Goal: Information Seeking & Learning: Learn about a topic

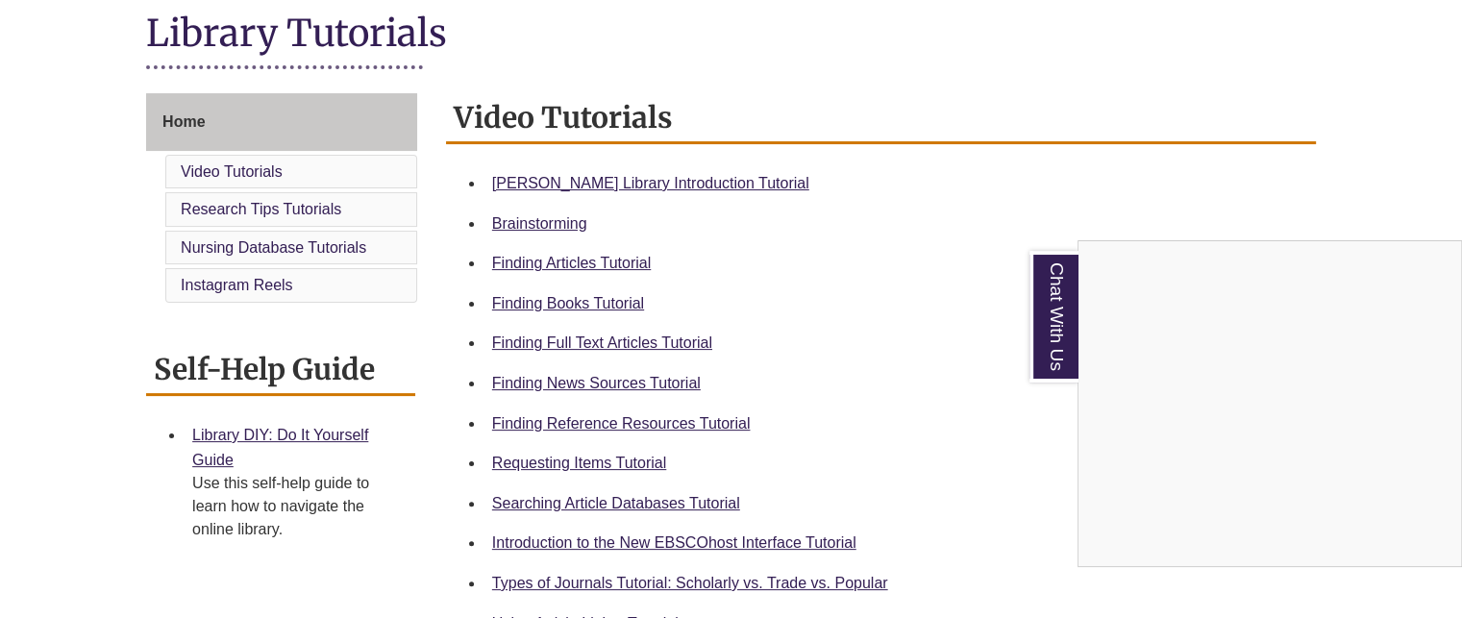
scroll to position [481, 0]
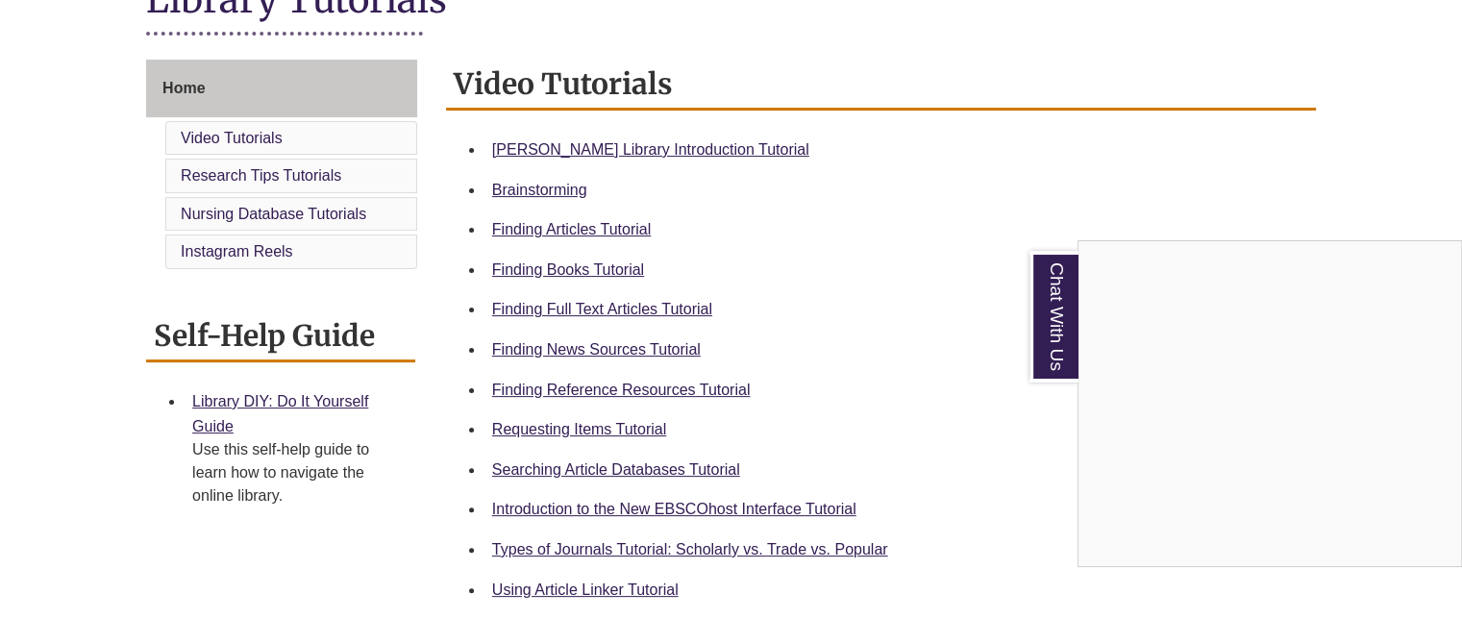
click at [669, 390] on div "Chat With Us" at bounding box center [731, 309] width 1462 height 618
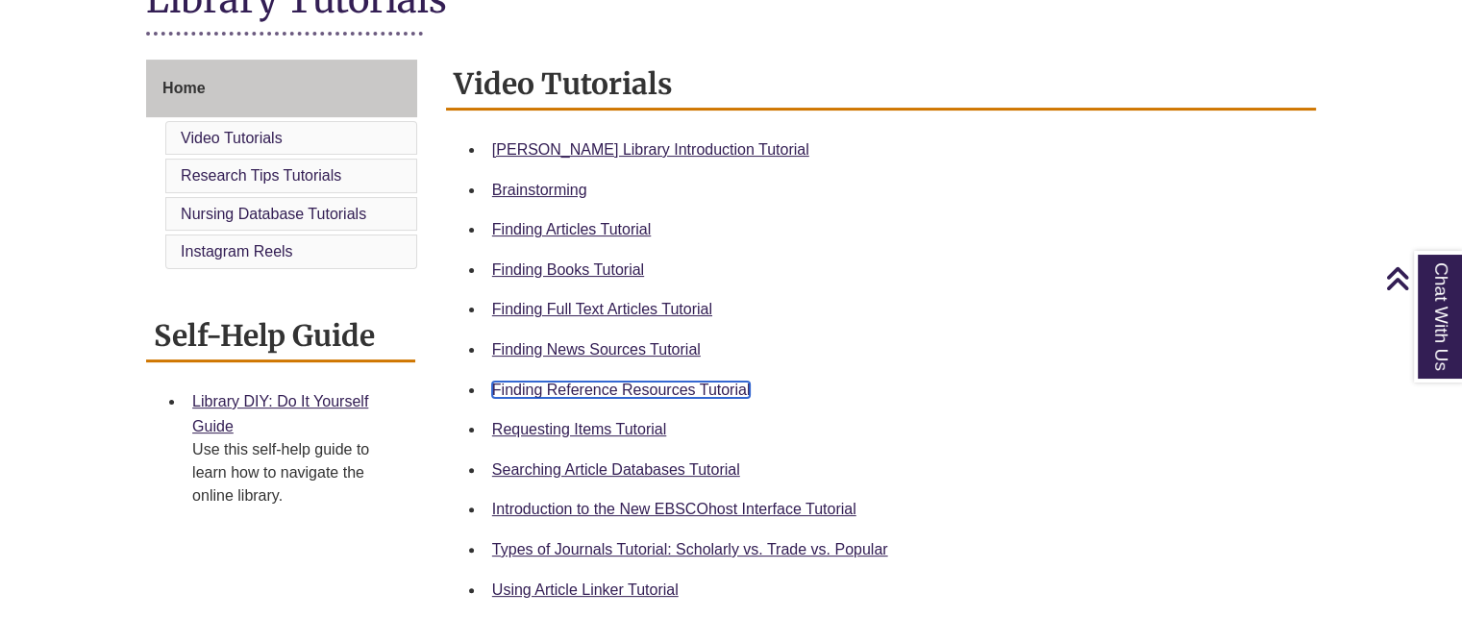
click at [669, 390] on link "Finding Reference Resources Tutorial" at bounding box center [621, 390] width 259 height 16
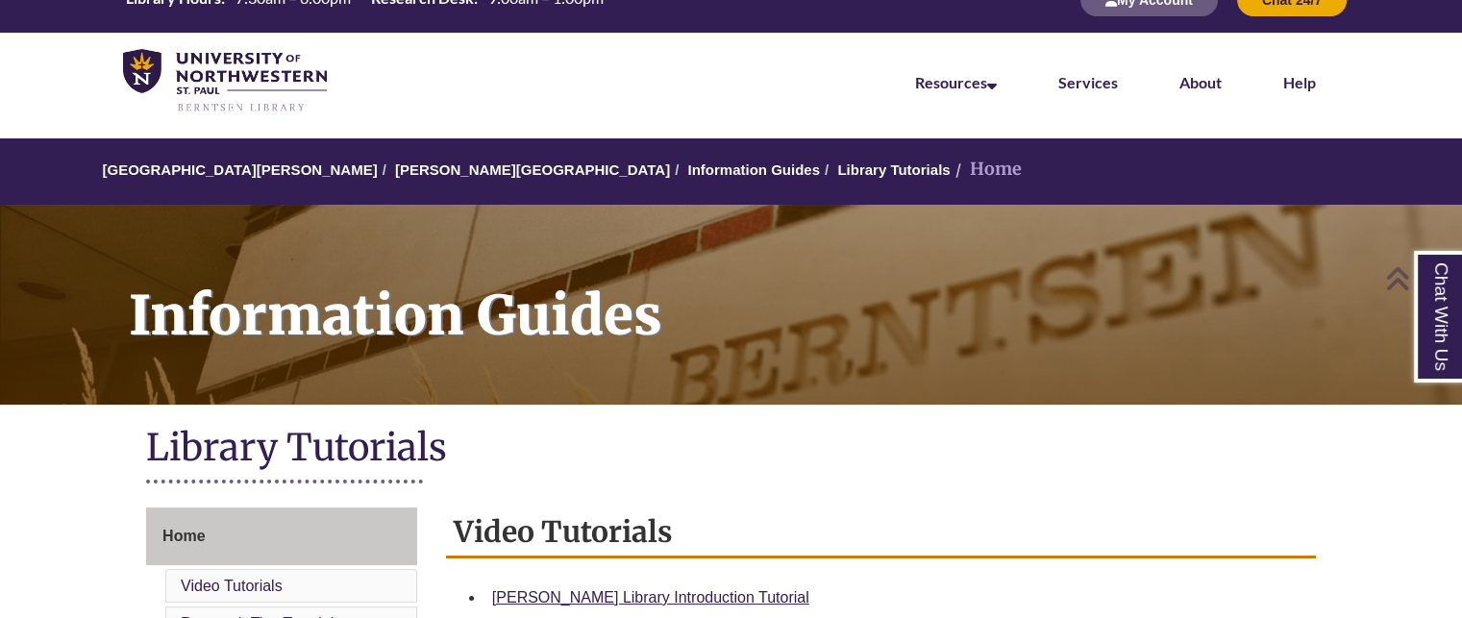
scroll to position [0, 0]
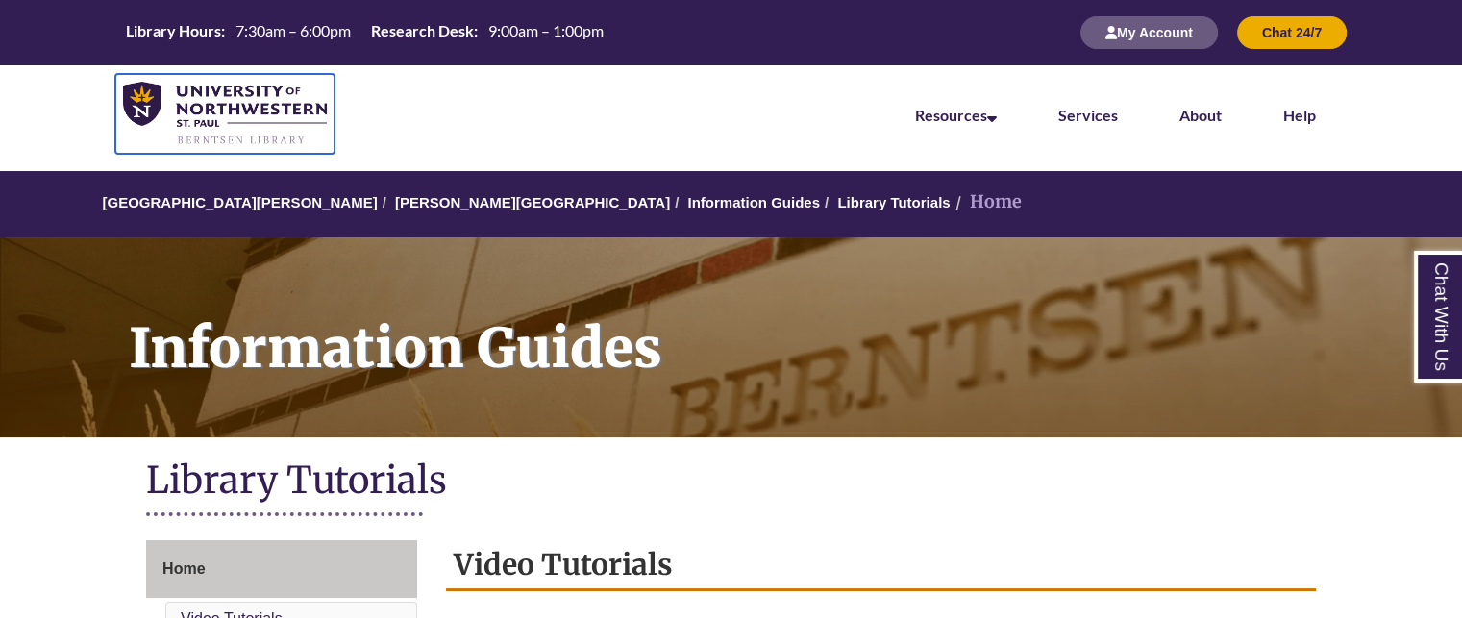
click at [211, 114] on img at bounding box center [225, 114] width 204 height 64
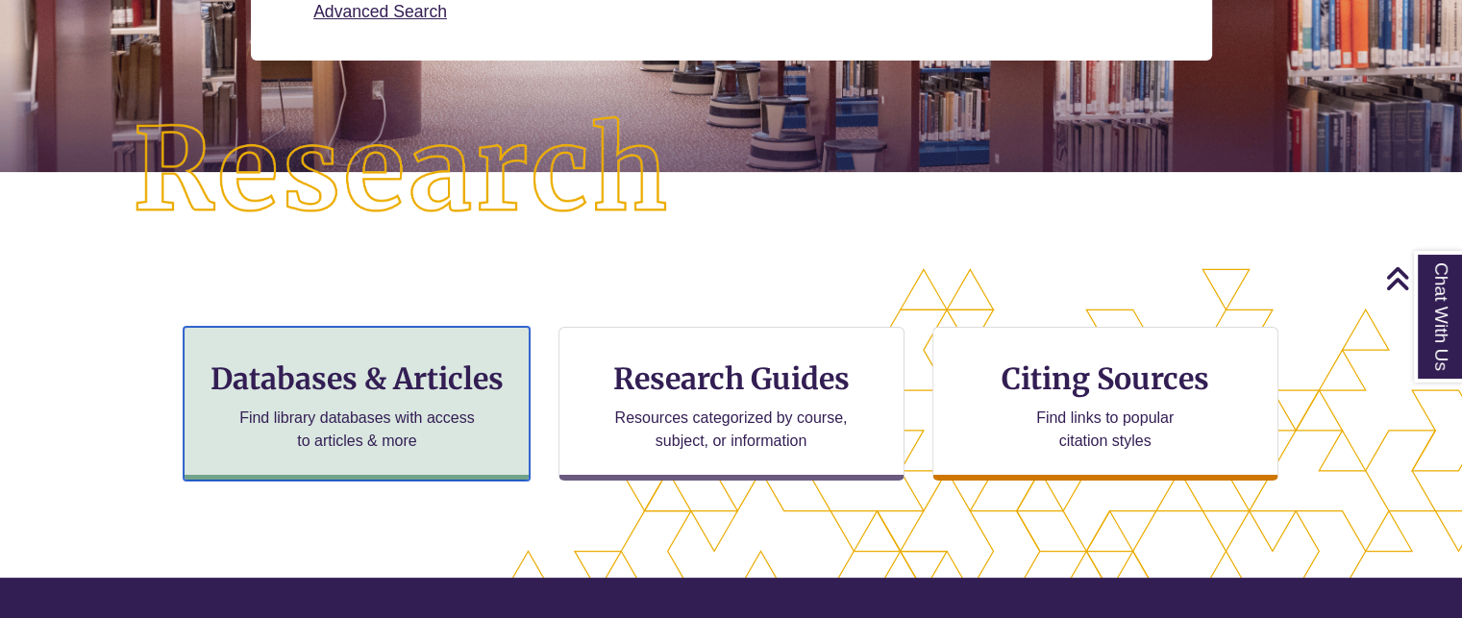
click at [400, 353] on div "Databases & Articles Find library databases with access to articles & more" at bounding box center [357, 404] width 346 height 154
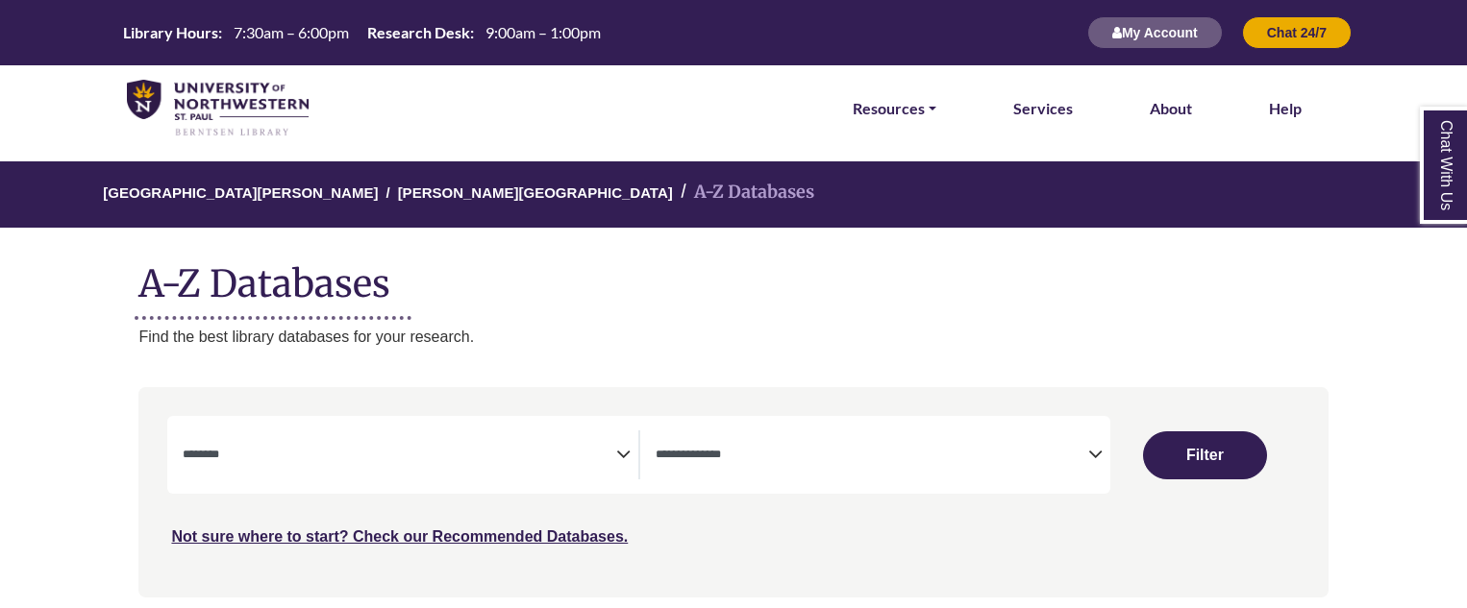
select select "Database Subject Filter"
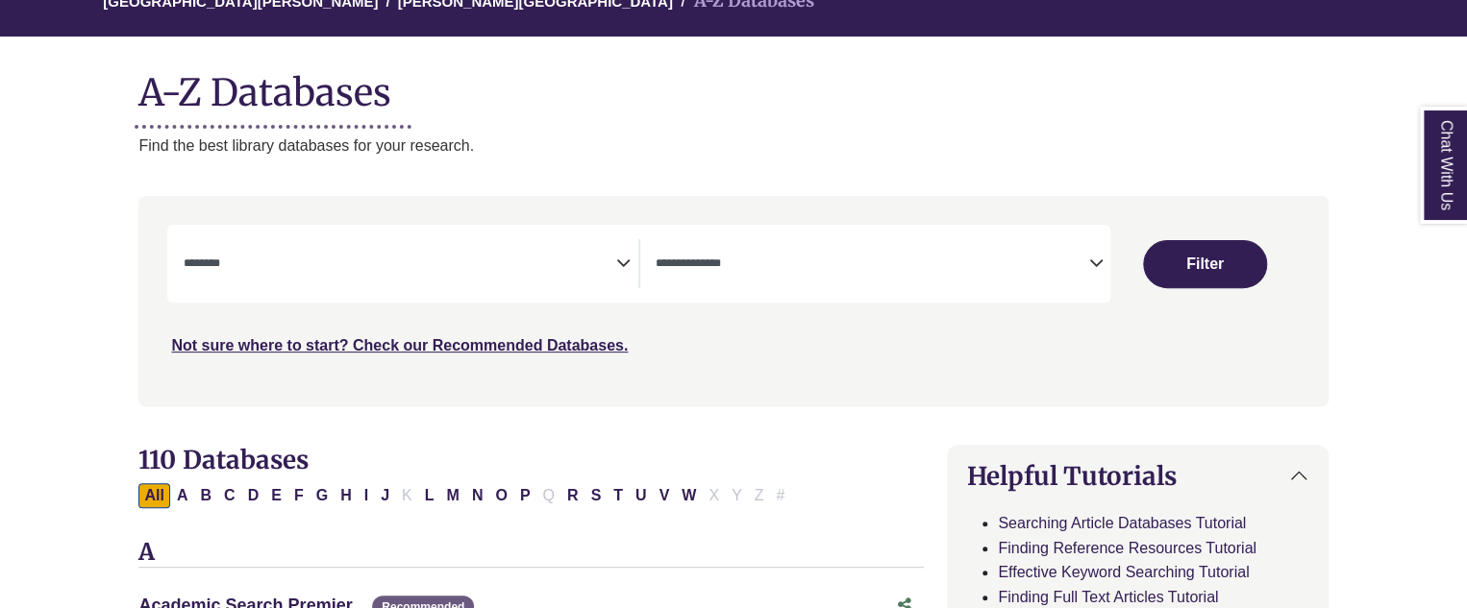
scroll to position [192, 0]
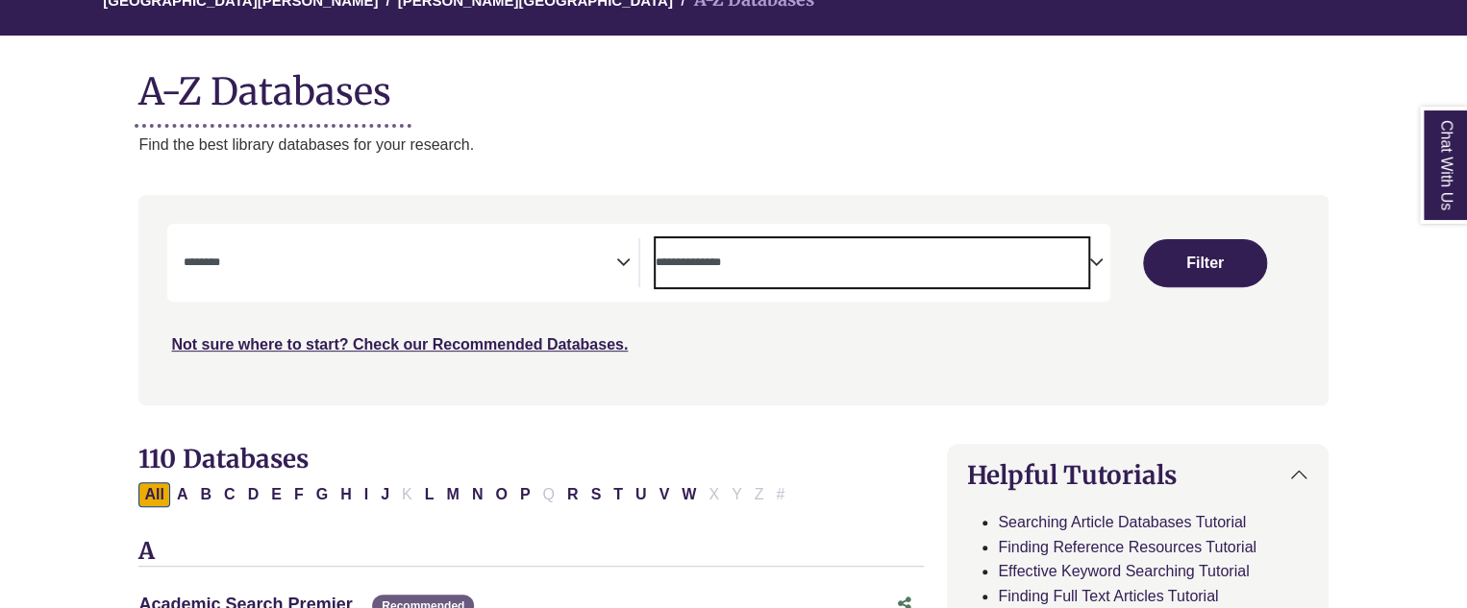
click at [834, 262] on textarea "Search" at bounding box center [872, 264] width 433 height 15
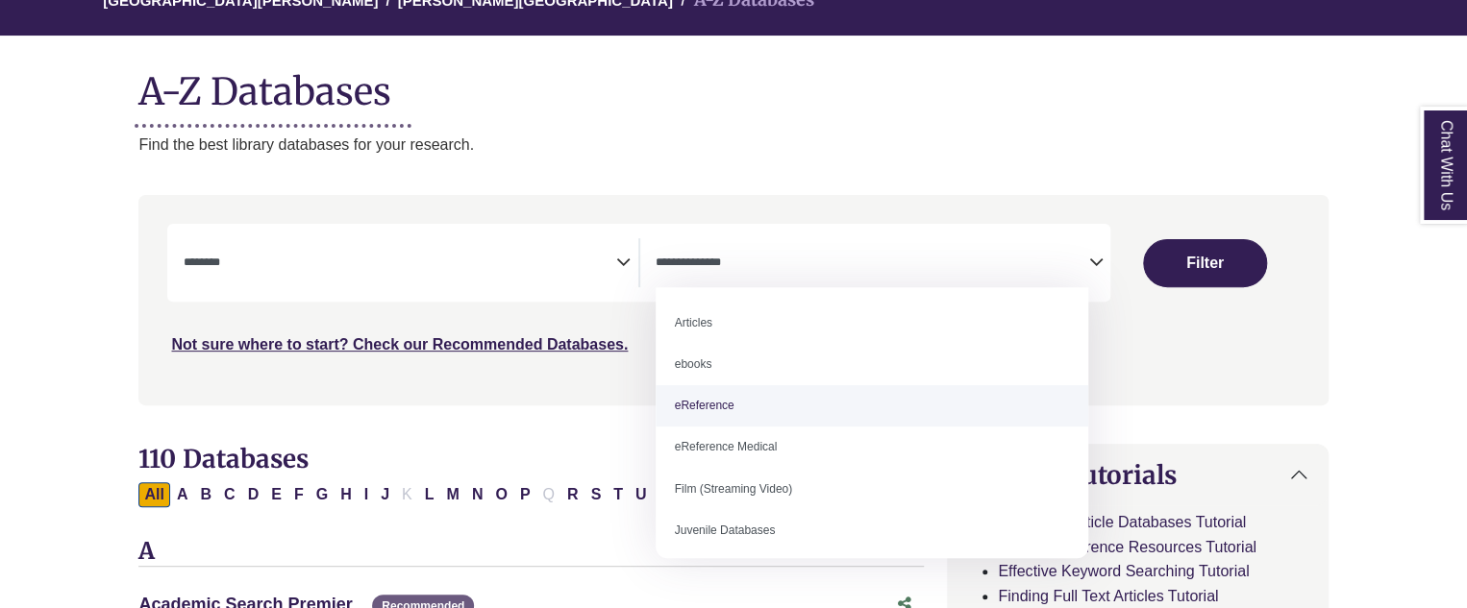
select select "*****"
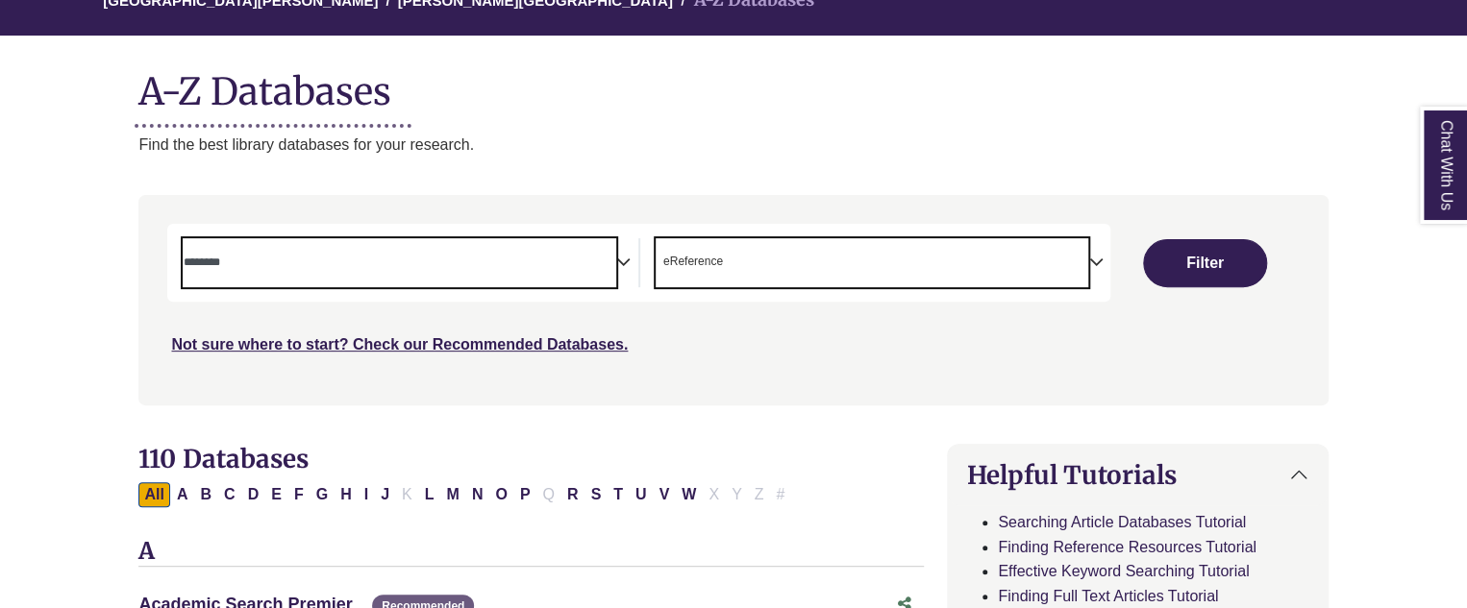
click at [481, 266] on textarea "Search" at bounding box center [399, 264] width 433 height 15
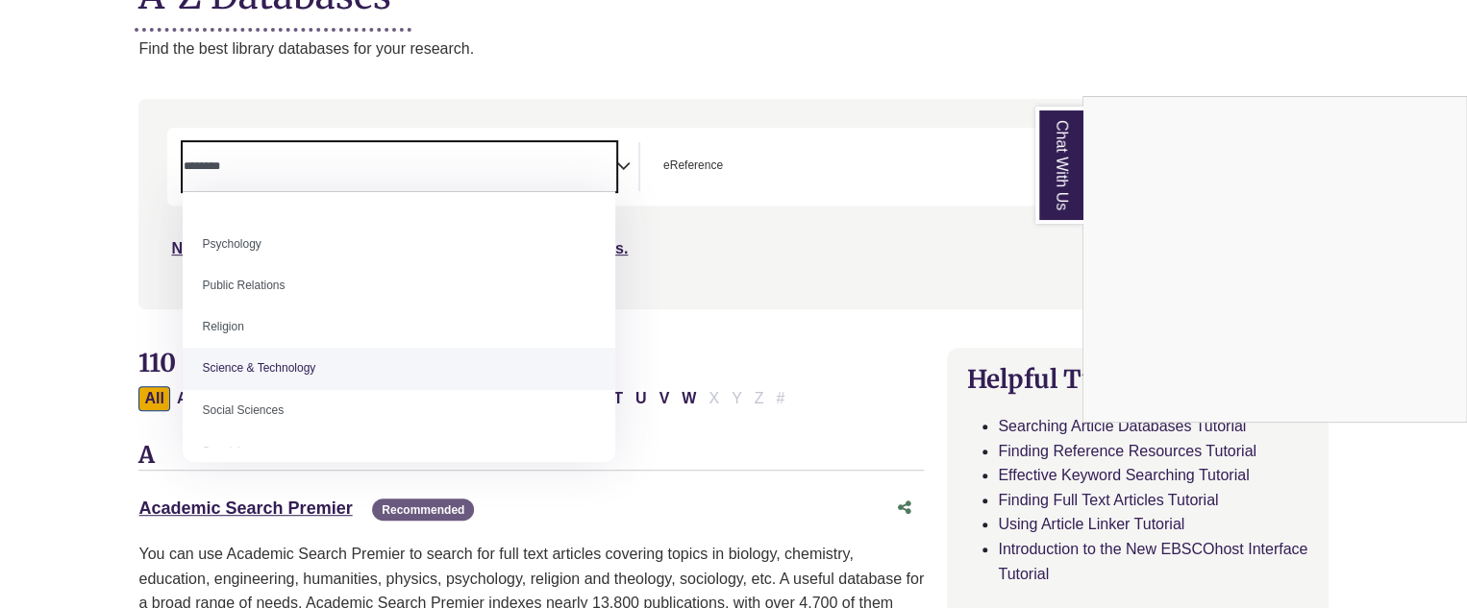
scroll to position [1423, 0]
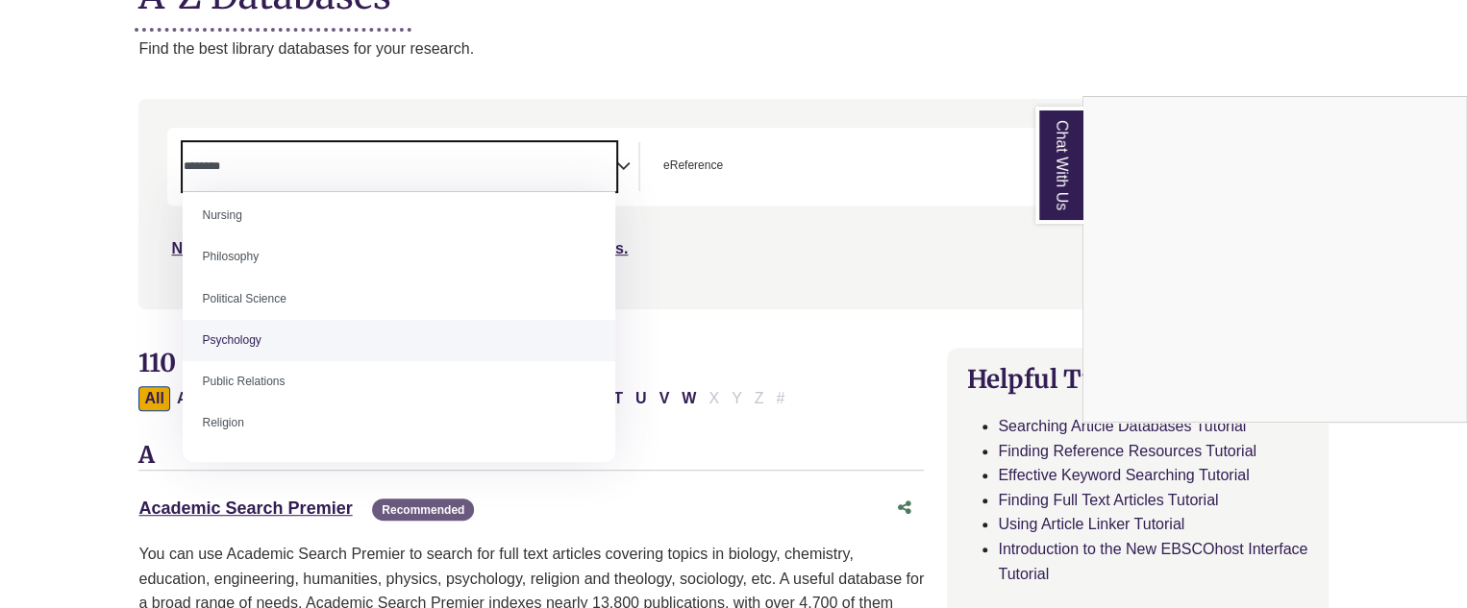
select select "*****"
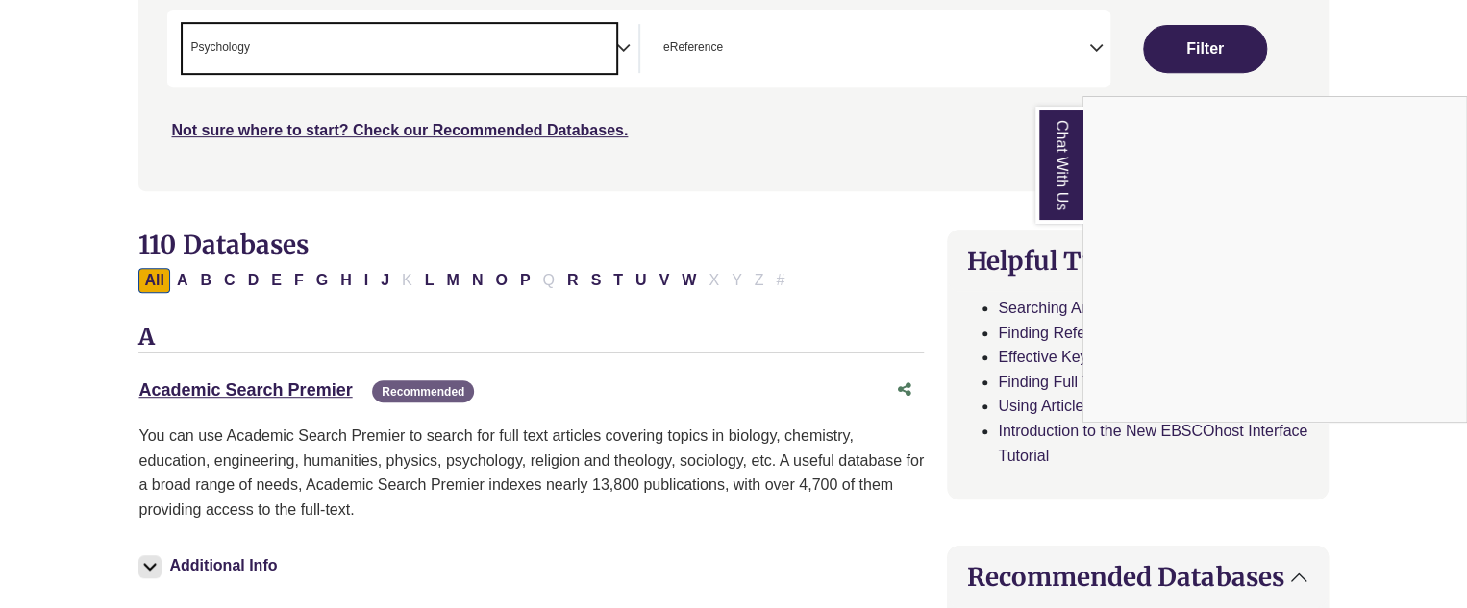
scroll to position [384, 0]
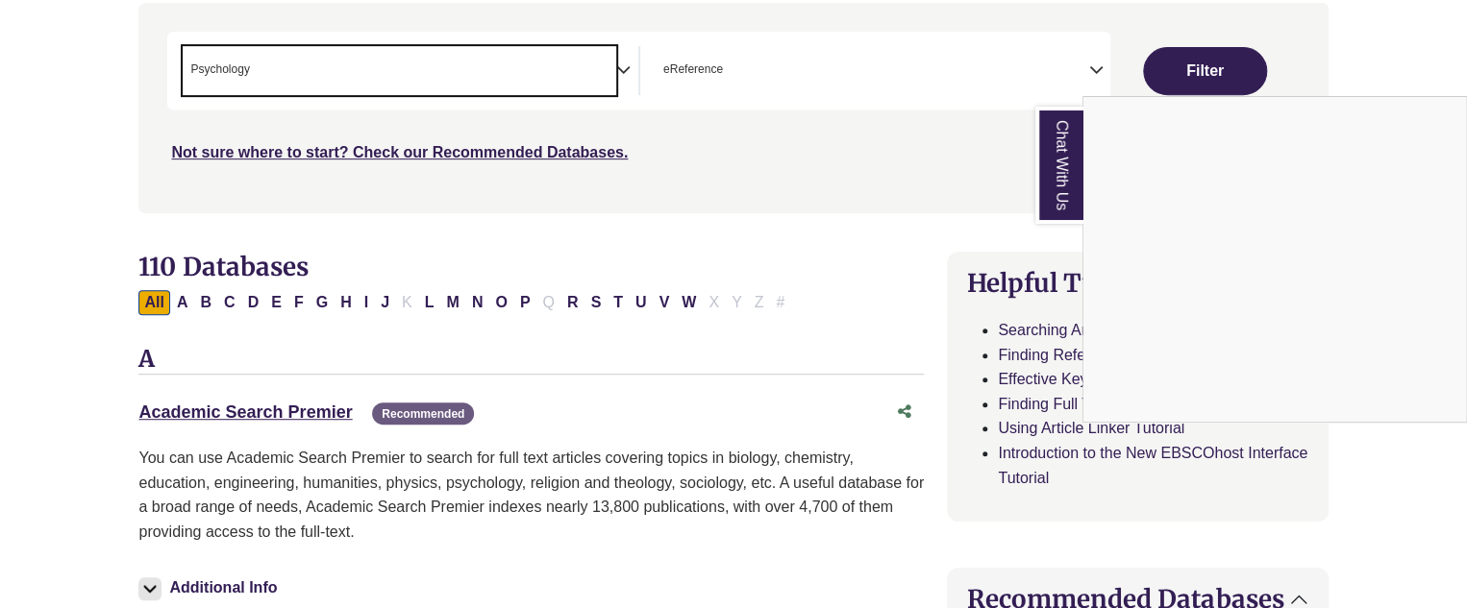
click at [381, 54] on div "Chat With Us" at bounding box center [733, 304] width 1467 height 608
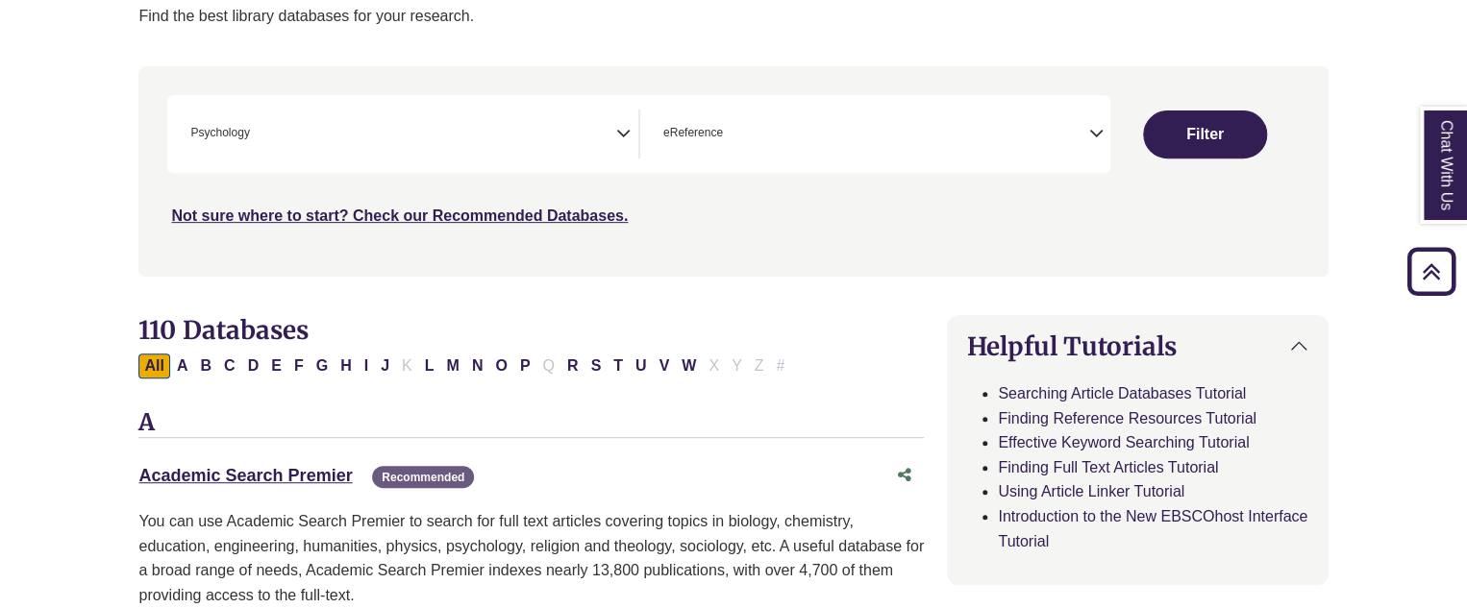
scroll to position [288, 0]
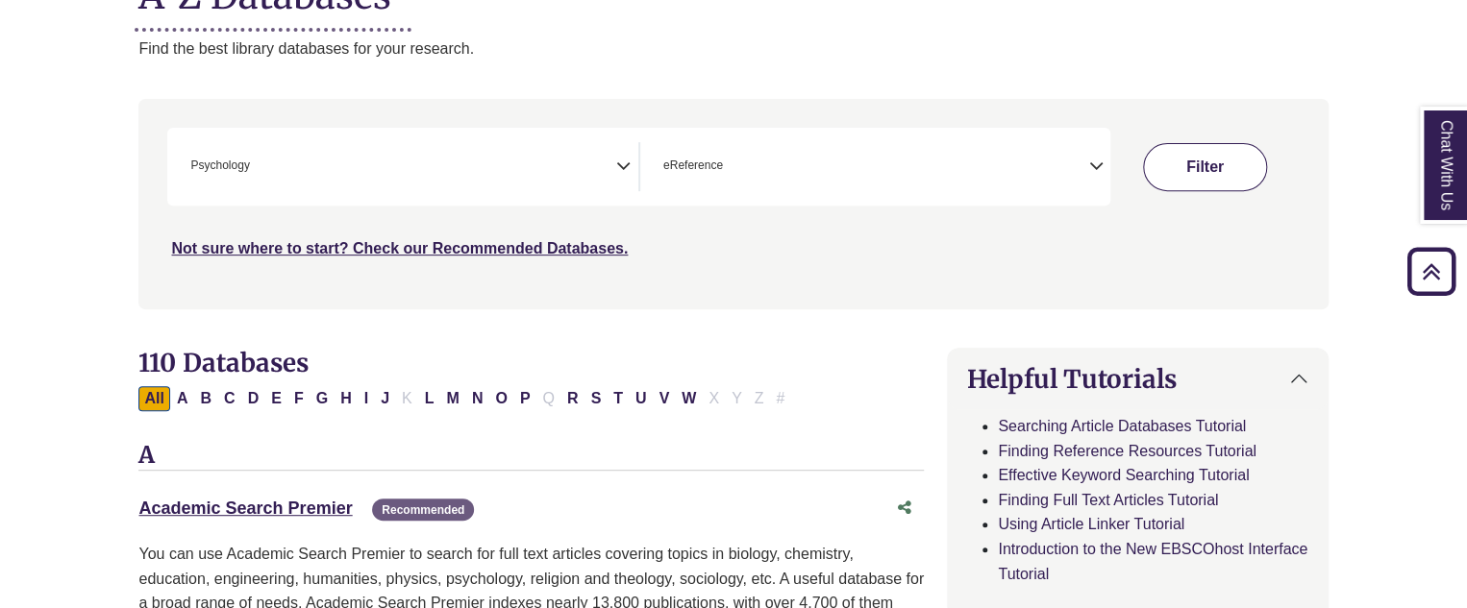
click at [1173, 171] on button "Filter" at bounding box center [1205, 167] width 124 height 48
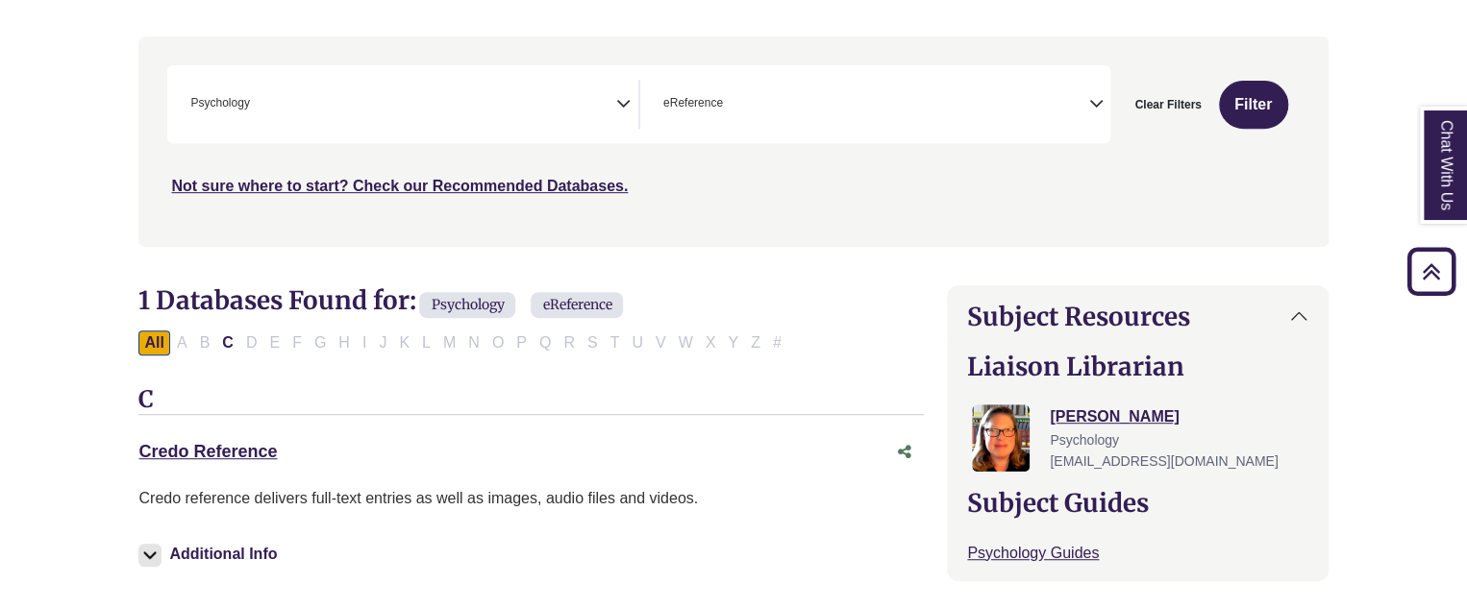
scroll to position [384, 0]
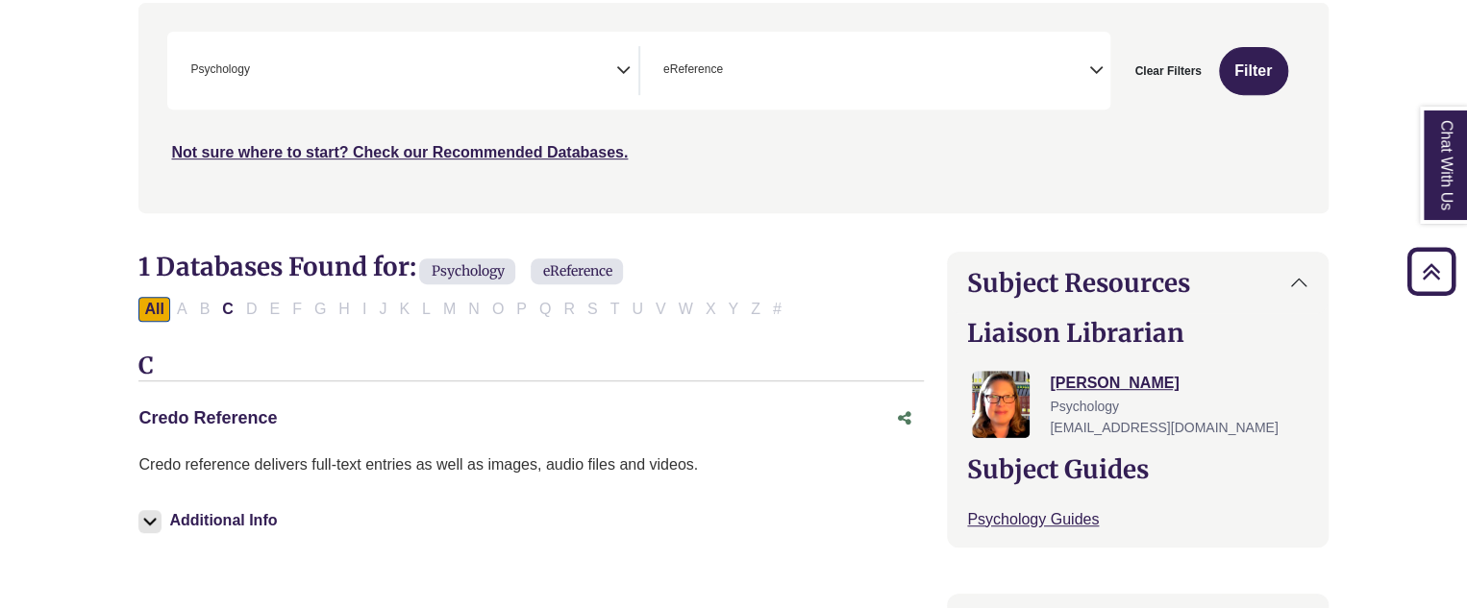
click at [255, 413] on link "Credo Reference This link opens in a new window" at bounding box center [207, 418] width 138 height 19
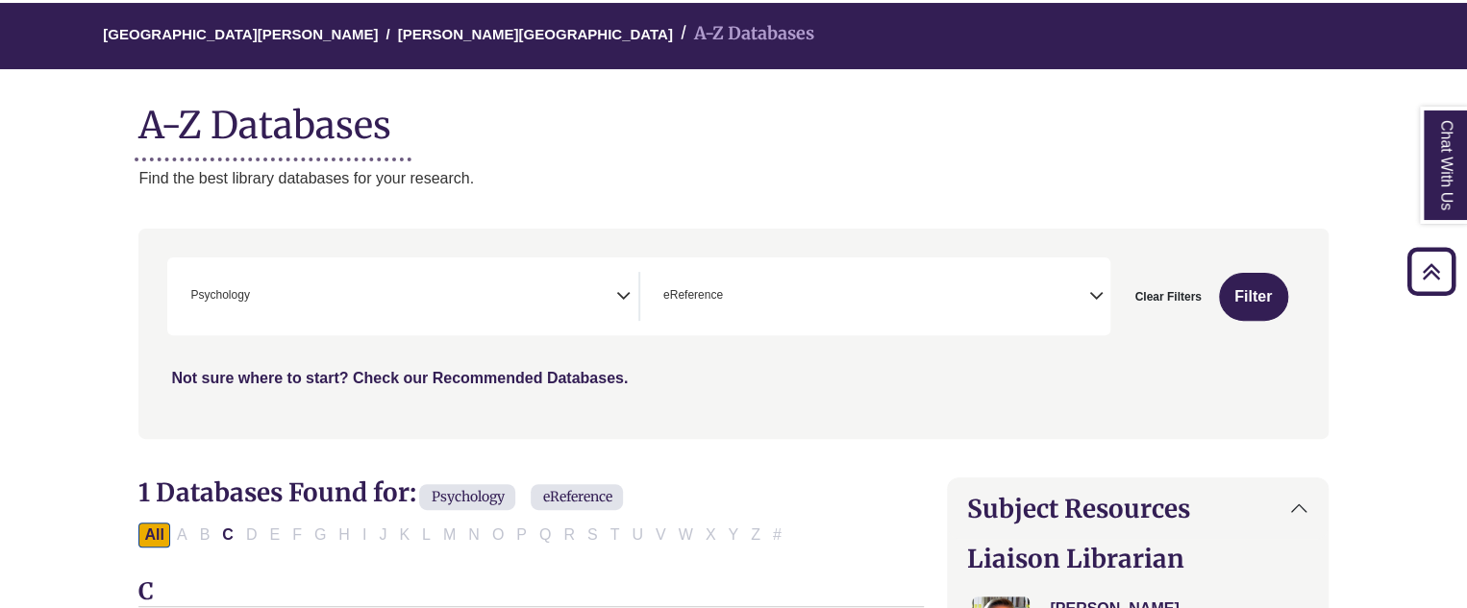
scroll to position [0, 0]
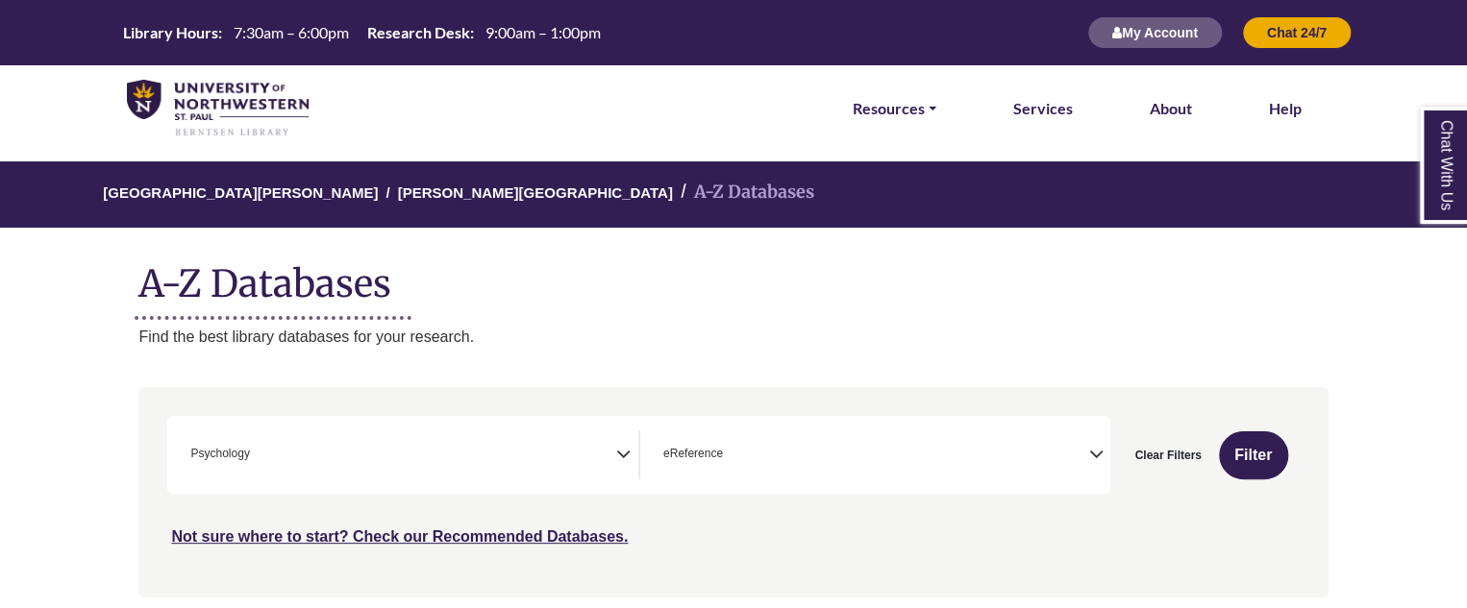
click at [228, 95] on img at bounding box center [218, 109] width 182 height 58
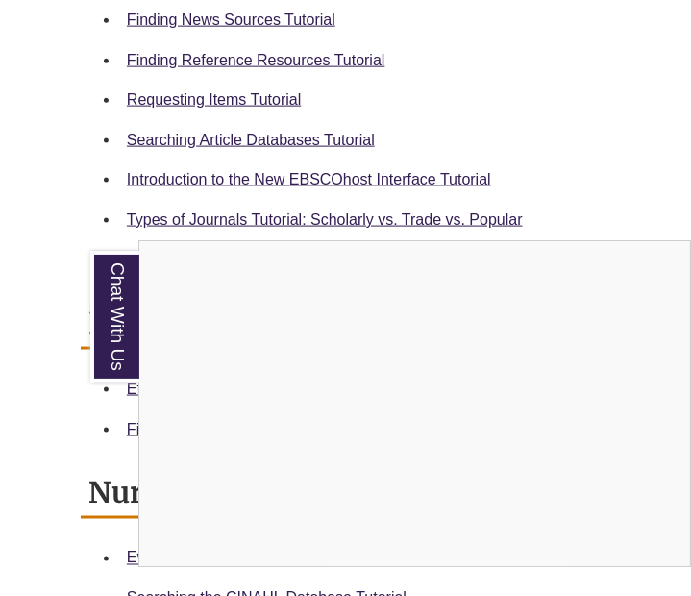
scroll to position [1153, 0]
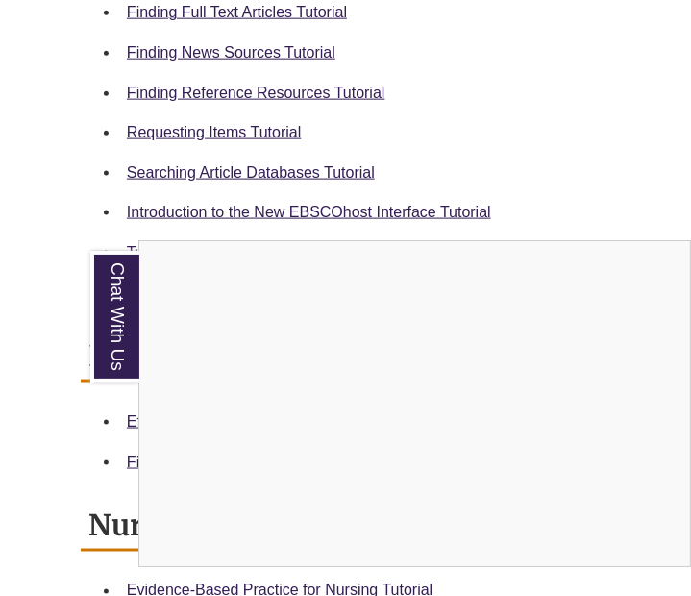
click at [154, 46] on div "Chat With Us" at bounding box center [345, 298] width 691 height 596
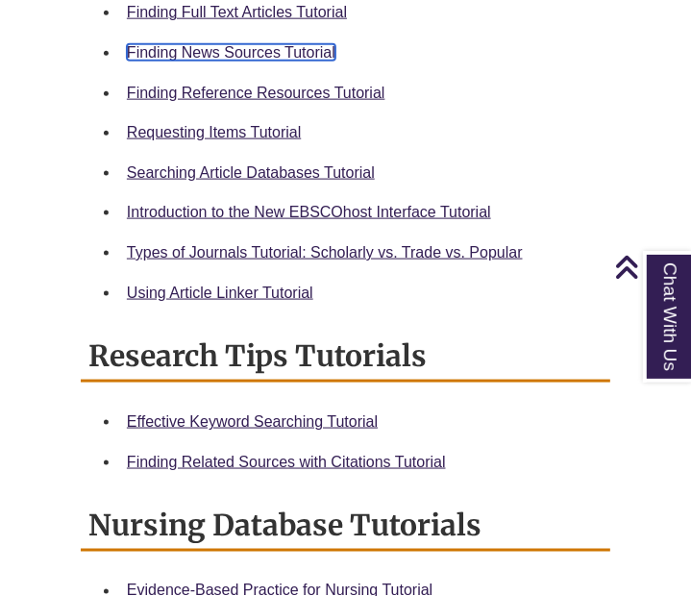
click at [154, 46] on link "Finding News Sources Tutorial" at bounding box center [231, 52] width 209 height 16
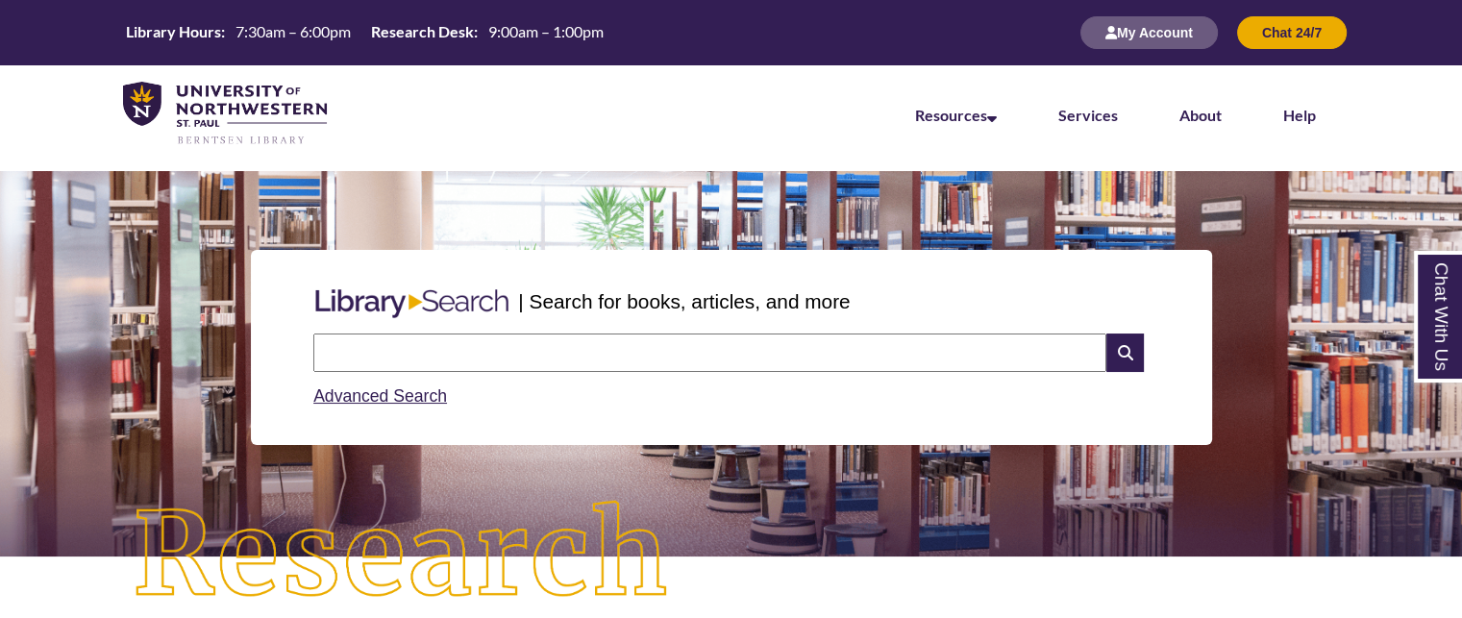
click at [477, 352] on input "text" at bounding box center [709, 353] width 793 height 38
type input "**********"
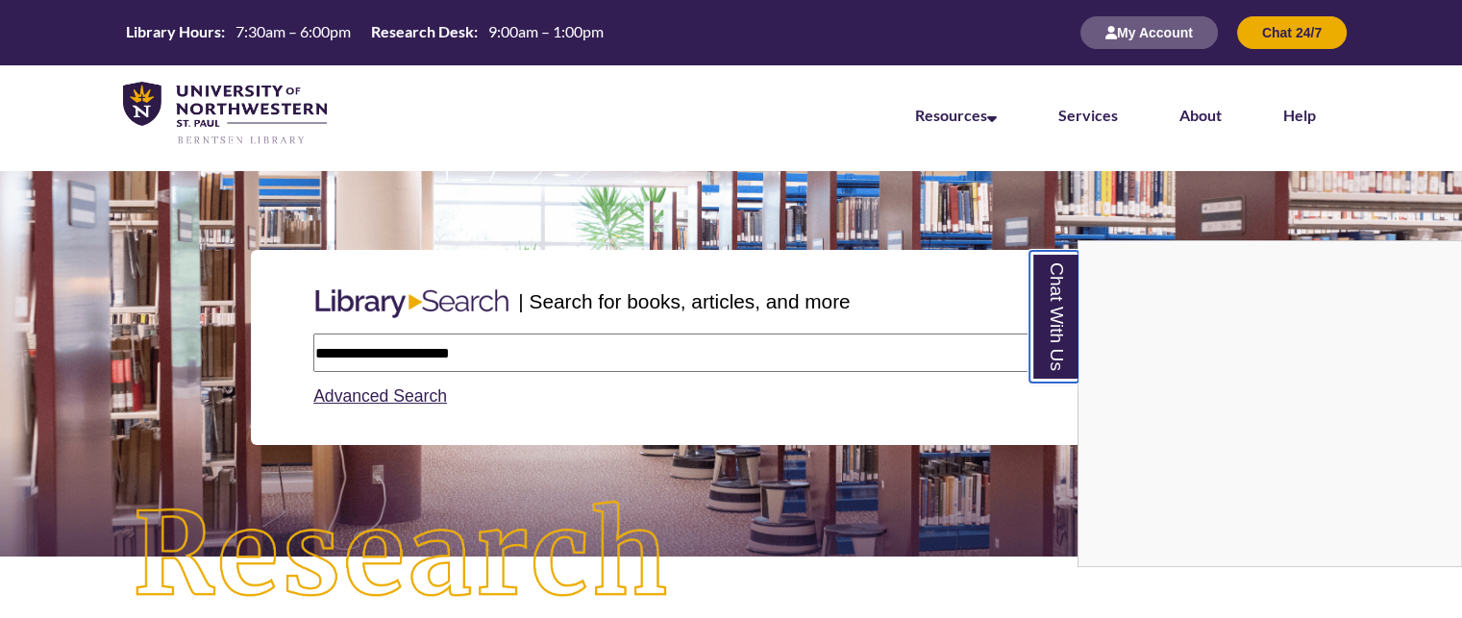
click at [1047, 357] on link "Chat With Us" at bounding box center [1053, 317] width 49 height 132
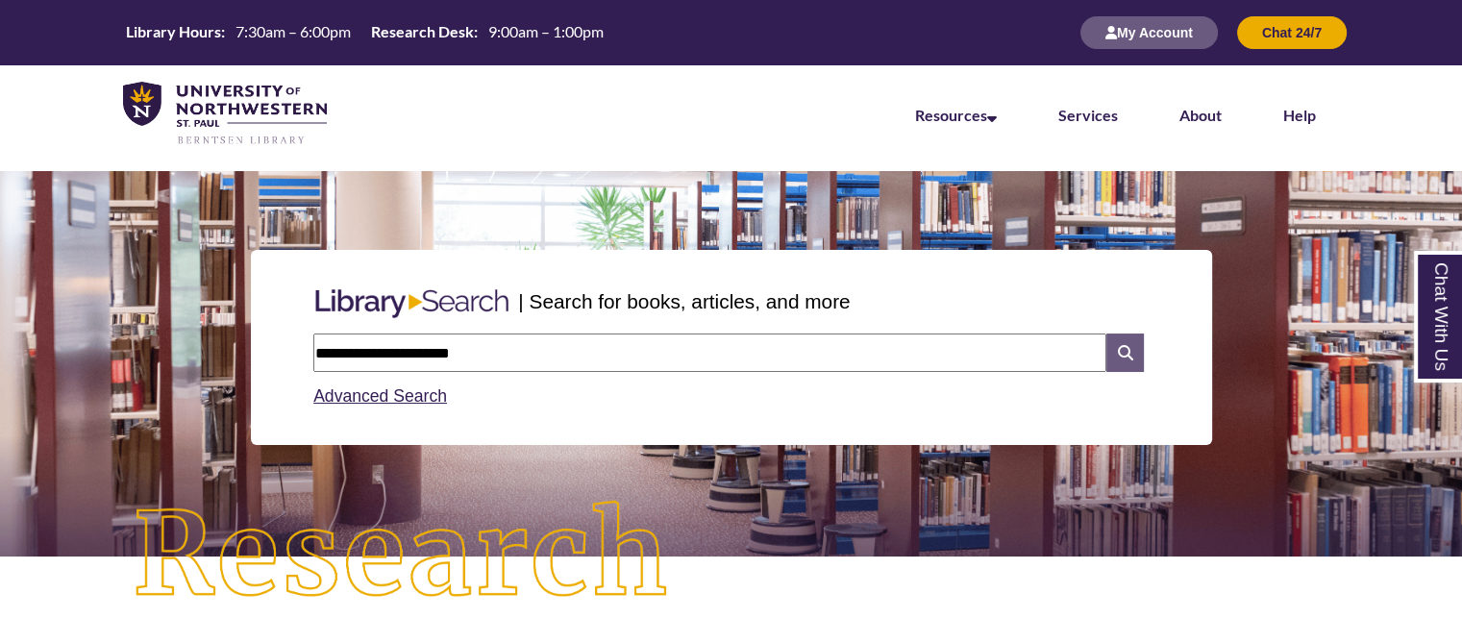
click at [1115, 350] on icon at bounding box center [1124, 353] width 37 height 38
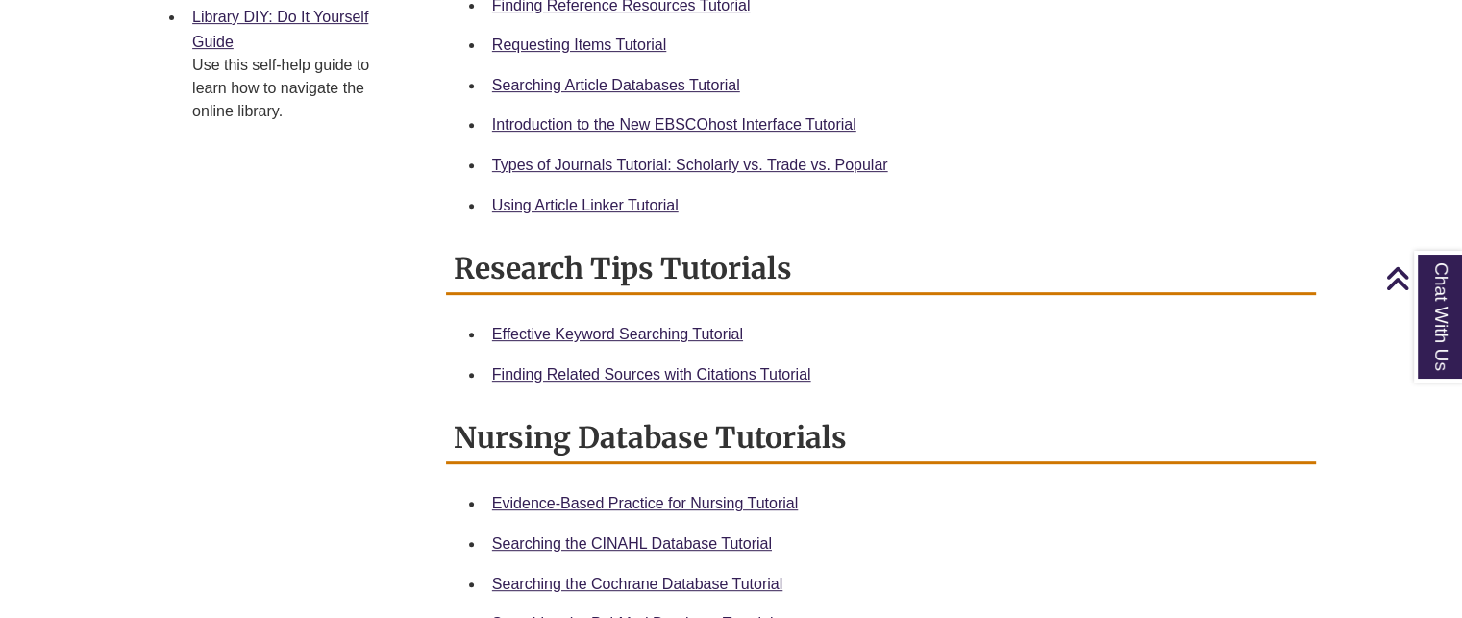
scroll to position [481, 0]
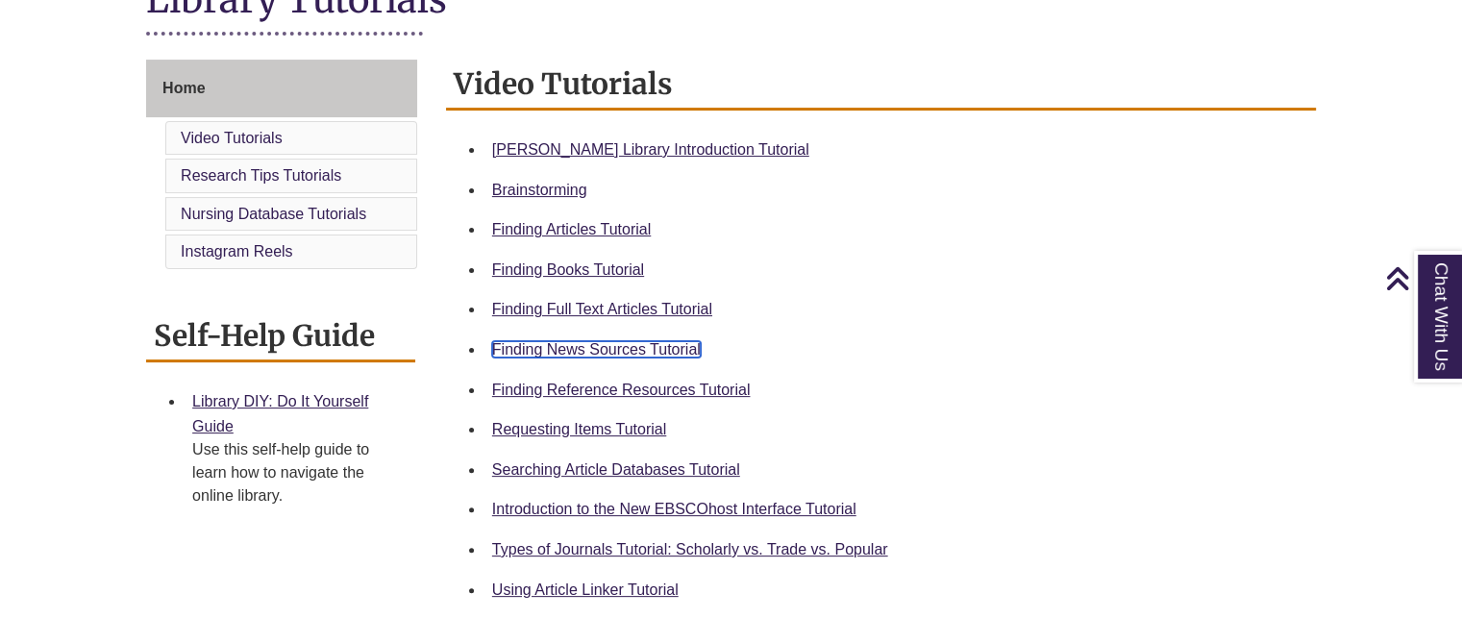
click at [565, 352] on link "Finding News Sources Tutorial" at bounding box center [596, 349] width 209 height 16
